Goal: Information Seeking & Learning: Check status

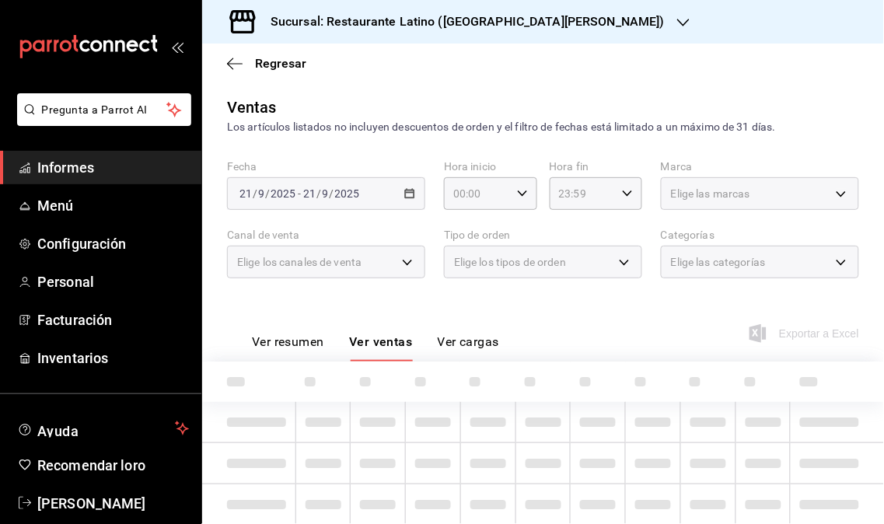
drag, startPoint x: 74, startPoint y: 158, endPoint x: 82, endPoint y: 187, distance: 30.0
click at [76, 159] on font "Informes" at bounding box center [65, 167] width 57 height 16
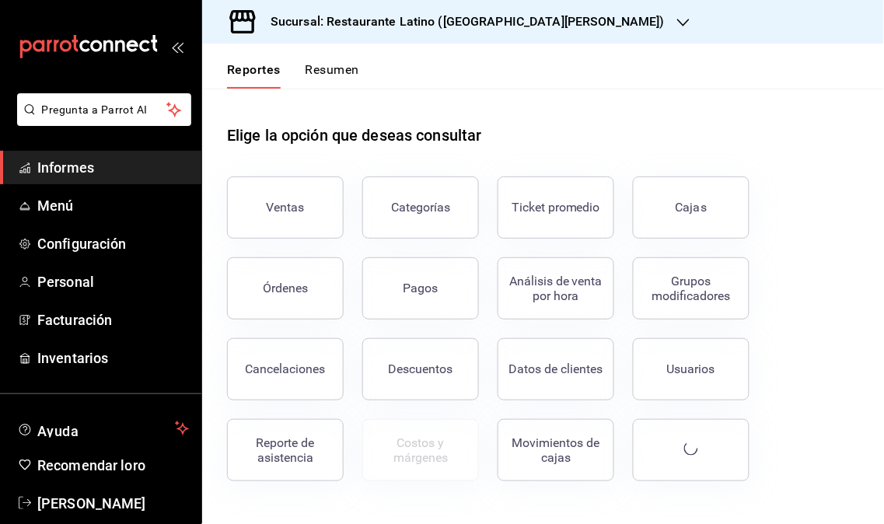
click at [58, 182] on link "Informes" at bounding box center [100, 167] width 201 height 33
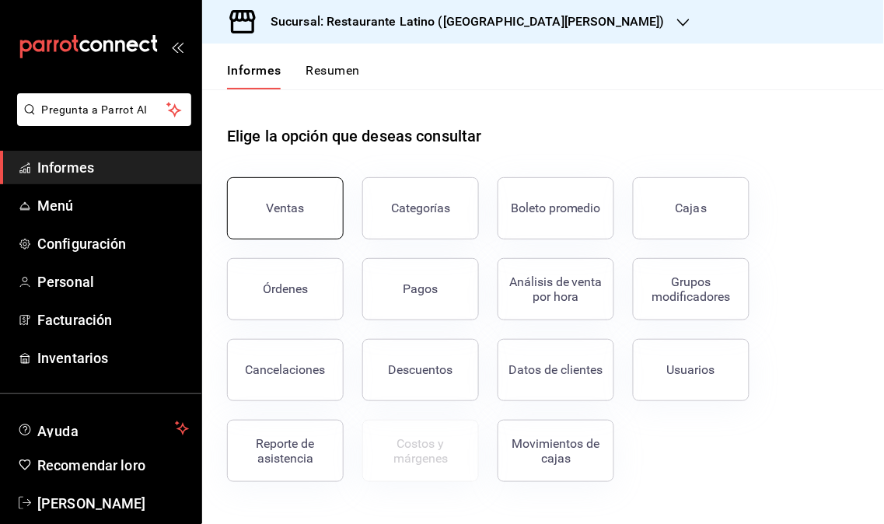
click at [299, 223] on button "Ventas" at bounding box center [285, 208] width 117 height 62
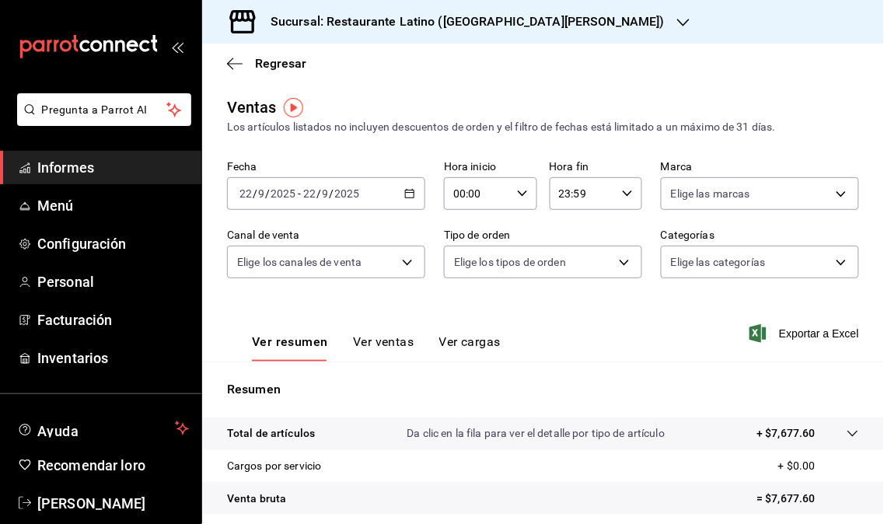
click at [565, 28] on div "Sucursal: Restaurante Latino ([GEOGRAPHIC_DATA][PERSON_NAME])" at bounding box center [454, 22] width 481 height 44
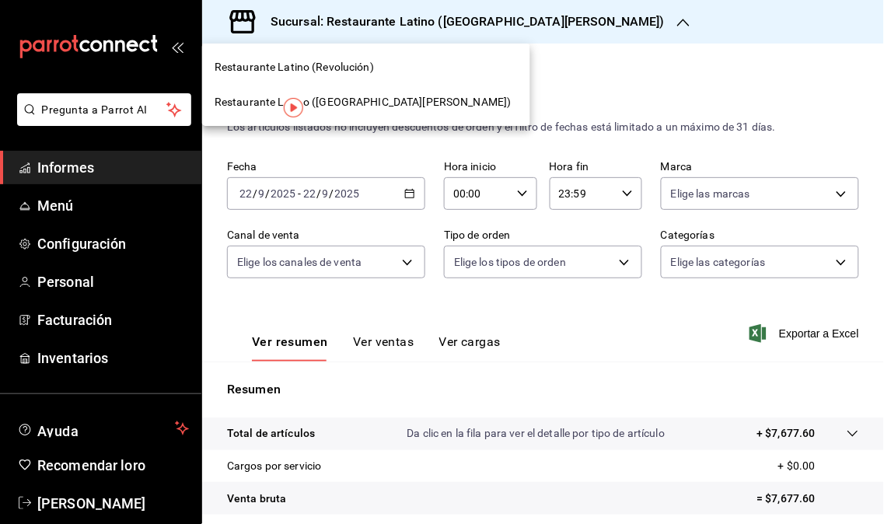
click at [343, 61] on font "Restaurante Latino (Revolución)" at bounding box center [293, 67] width 159 height 12
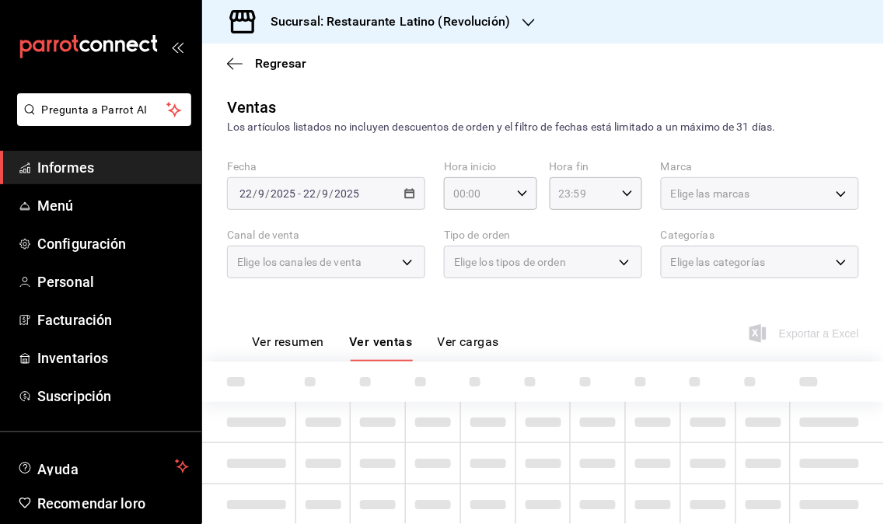
click at [66, 173] on font "Informes" at bounding box center [65, 167] width 57 height 16
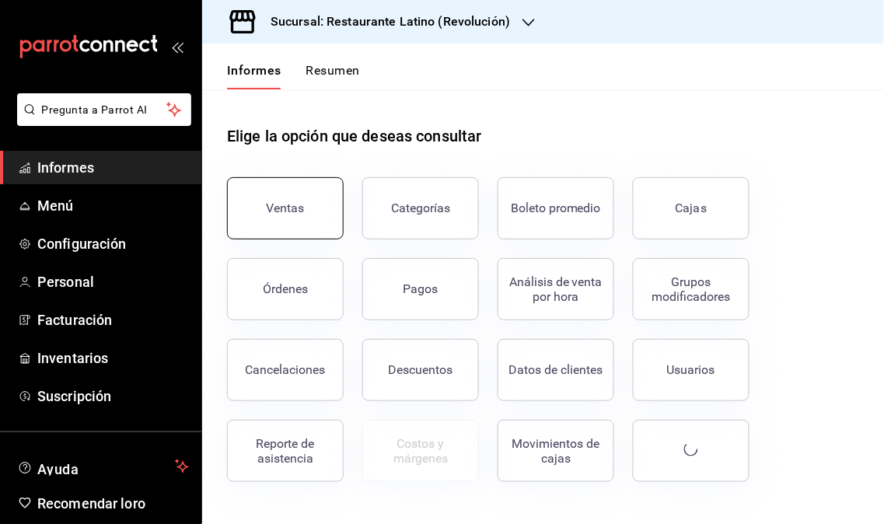
click at [304, 227] on button "Ventas" at bounding box center [285, 208] width 117 height 62
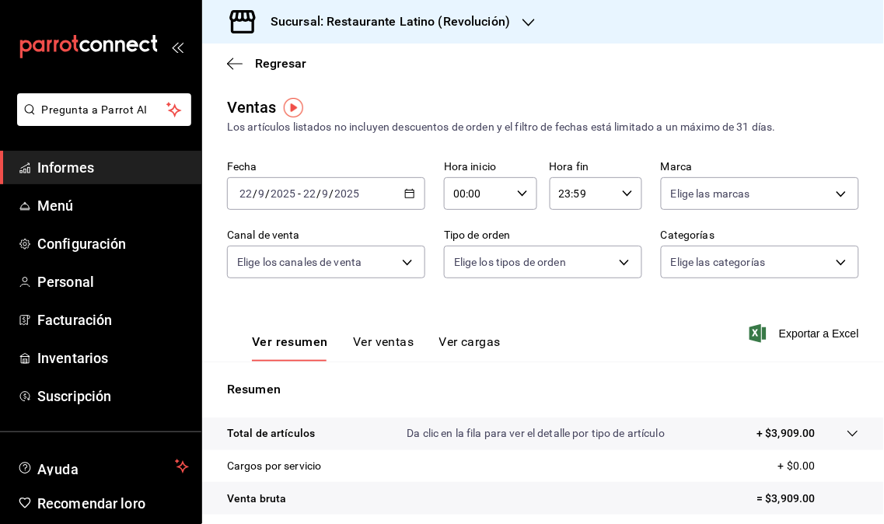
click at [525, 25] on icon "button" at bounding box center [528, 23] width 12 height 8
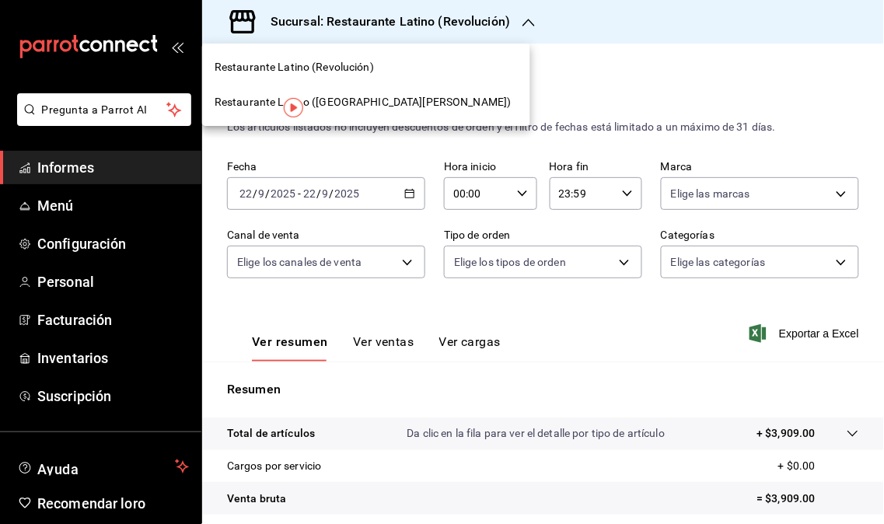
click at [378, 107] on span "Restaurante Latino ([GEOGRAPHIC_DATA][PERSON_NAME])" at bounding box center [362, 102] width 297 height 16
